Goal: Task Accomplishment & Management: Manage account settings

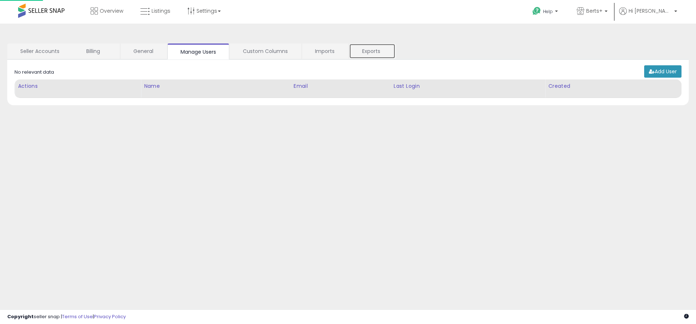
click at [372, 51] on link "Exports" at bounding box center [372, 51] width 46 height 15
click at [373, 52] on link "Exports" at bounding box center [372, 51] width 46 height 15
